Goal: Transaction & Acquisition: Purchase product/service

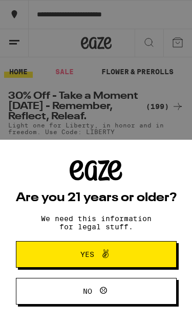
click at [103, 250] on icon at bounding box center [105, 254] width 12 height 12
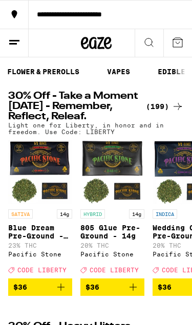
scroll to position [0, 109]
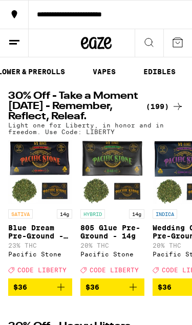
click at [169, 70] on link "EDIBLES" at bounding box center [159, 72] width 42 height 12
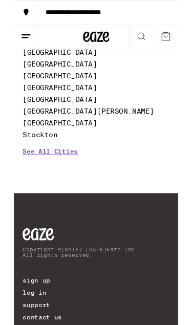
click at [139, 210] on div "See All Cities" at bounding box center [95, 192] width 171 height 38
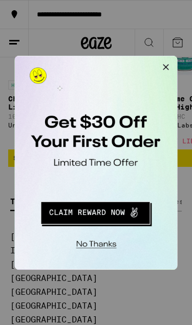
click at [155, 67] on div "No thanks" at bounding box center [85, 148] width 142 height 186
click at [154, 62] on button "Close Modal" at bounding box center [144, 66] width 20 height 20
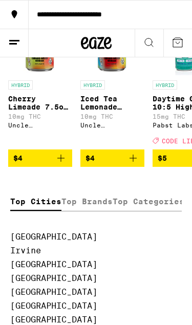
click at [155, 40] on button at bounding box center [149, 43] width 29 height 28
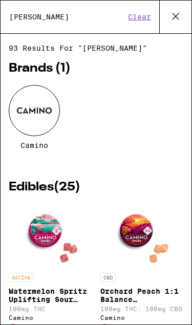
type input "[PERSON_NAME]"
click at [42, 121] on div at bounding box center [34, 110] width 51 height 51
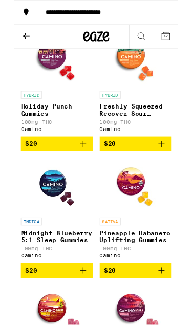
scroll to position [522, 0]
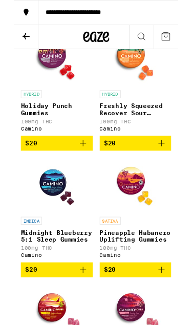
click at [79, 307] on link "INDICA Midnight Blueberry 5:1 Sleep Gummies 100mg THC Camino" at bounding box center [50, 245] width 84 height 122
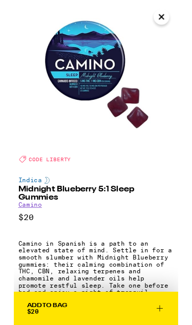
scroll to position [2, 0]
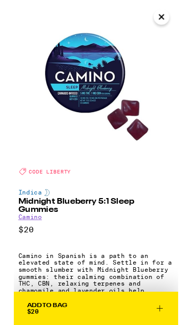
click at [178, 11] on img at bounding box center [96, 94] width 192 height 192
click at [173, 22] on icon "Close" at bounding box center [172, 19] width 12 height 15
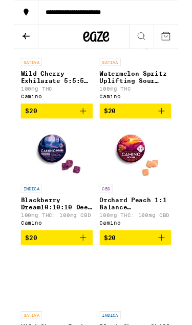
scroll to position [1300, 0]
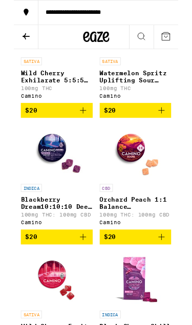
click at [56, 210] on img "Open page for Blackberry Dream10:10:10 Deep Sleep Gummies from Camino" at bounding box center [50, 178] width 64 height 64
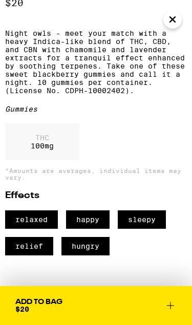
scroll to position [292, 0]
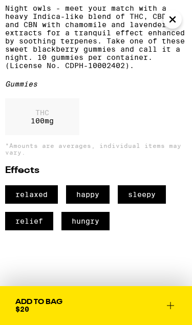
click at [171, 300] on icon at bounding box center [170, 305] width 12 height 12
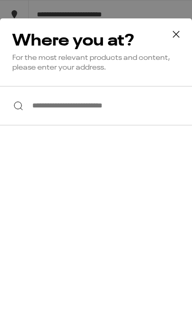
click at [53, 112] on input "**********" at bounding box center [96, 105] width 192 height 39
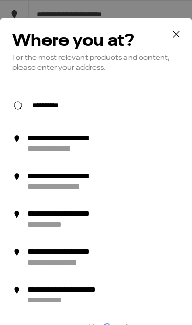
click at [122, 144] on div "**********" at bounding box center [80, 139] width 106 height 11
type input "**********"
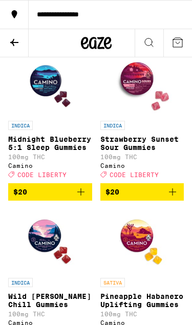
scroll to position [674, 0]
